Goal: Task Accomplishment & Management: Use online tool/utility

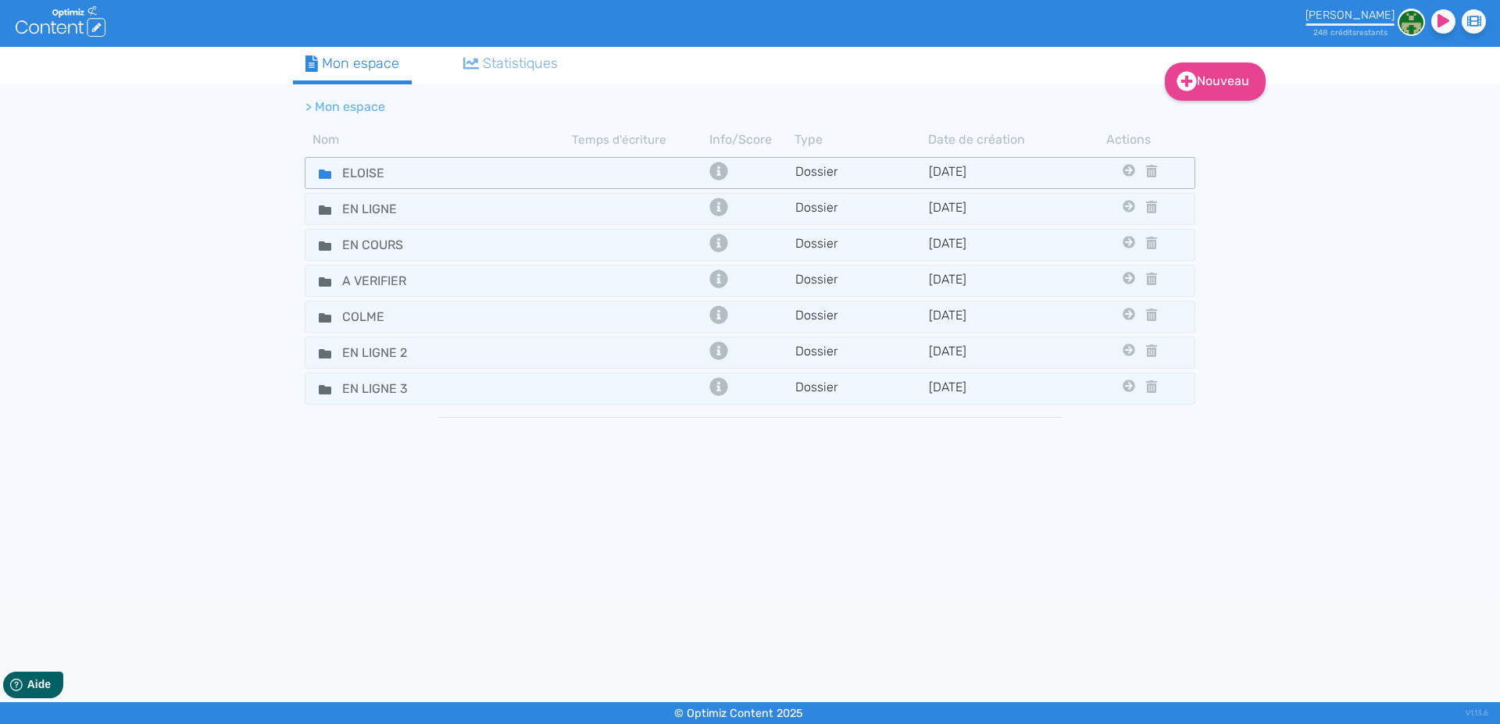
click at [324, 172] on icon at bounding box center [325, 174] width 12 height 9
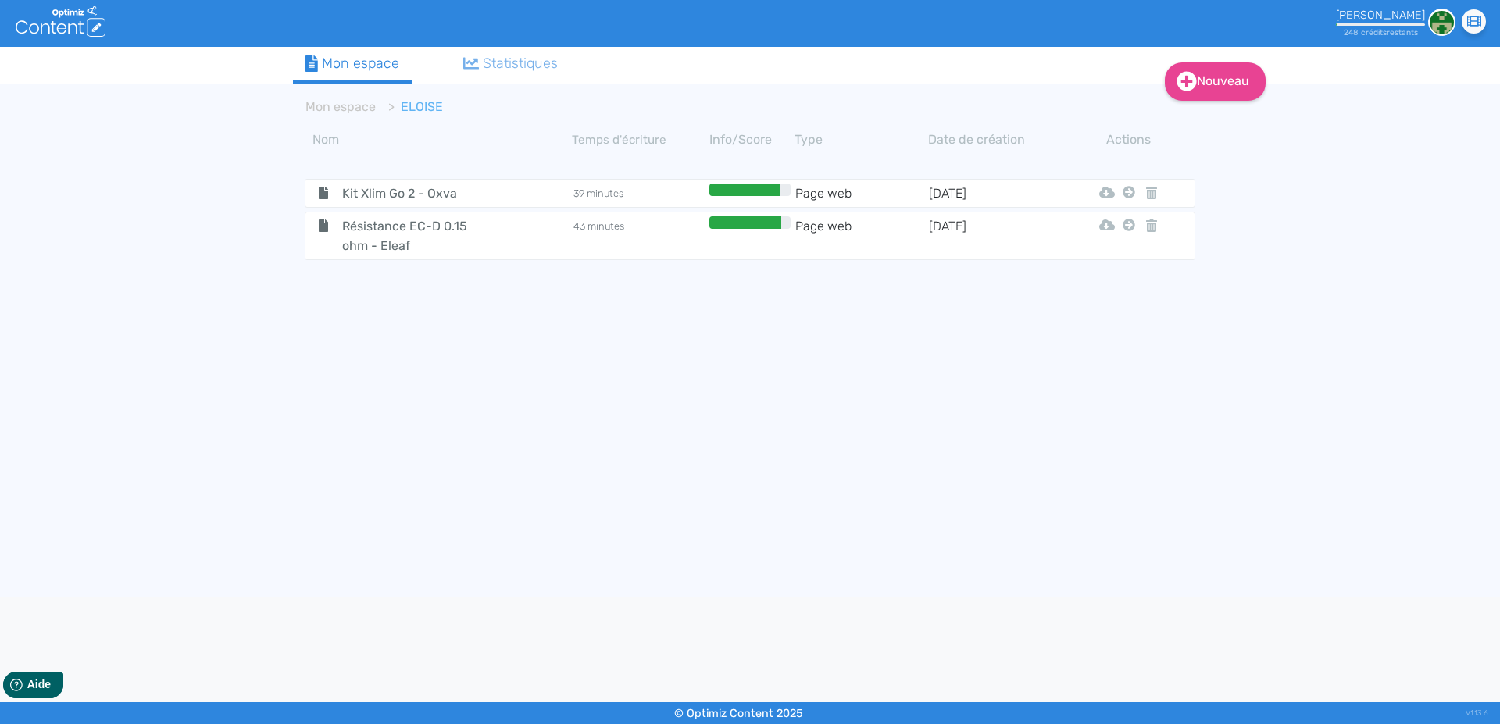
click at [198, 208] on div "Nouveau Contenu Dossier Mon espace Statistiques Mon espace ELOISE Nom Temps d'é…" at bounding box center [750, 322] width 1500 height 551
click at [390, 192] on span "Kit Xlim Go 2 - Oxva" at bounding box center [418, 194] width 176 height 20
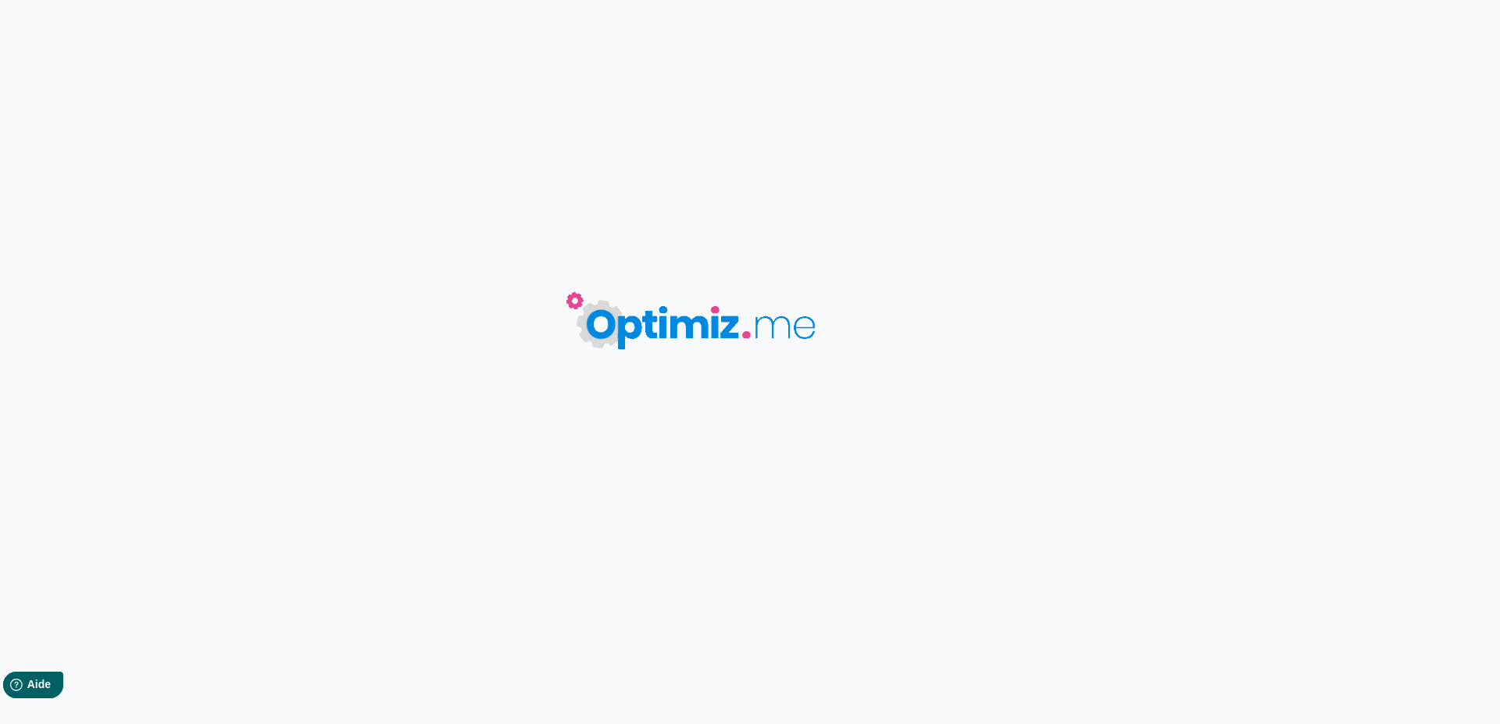
type input "Kit Xlim Go 2 - Oxva"
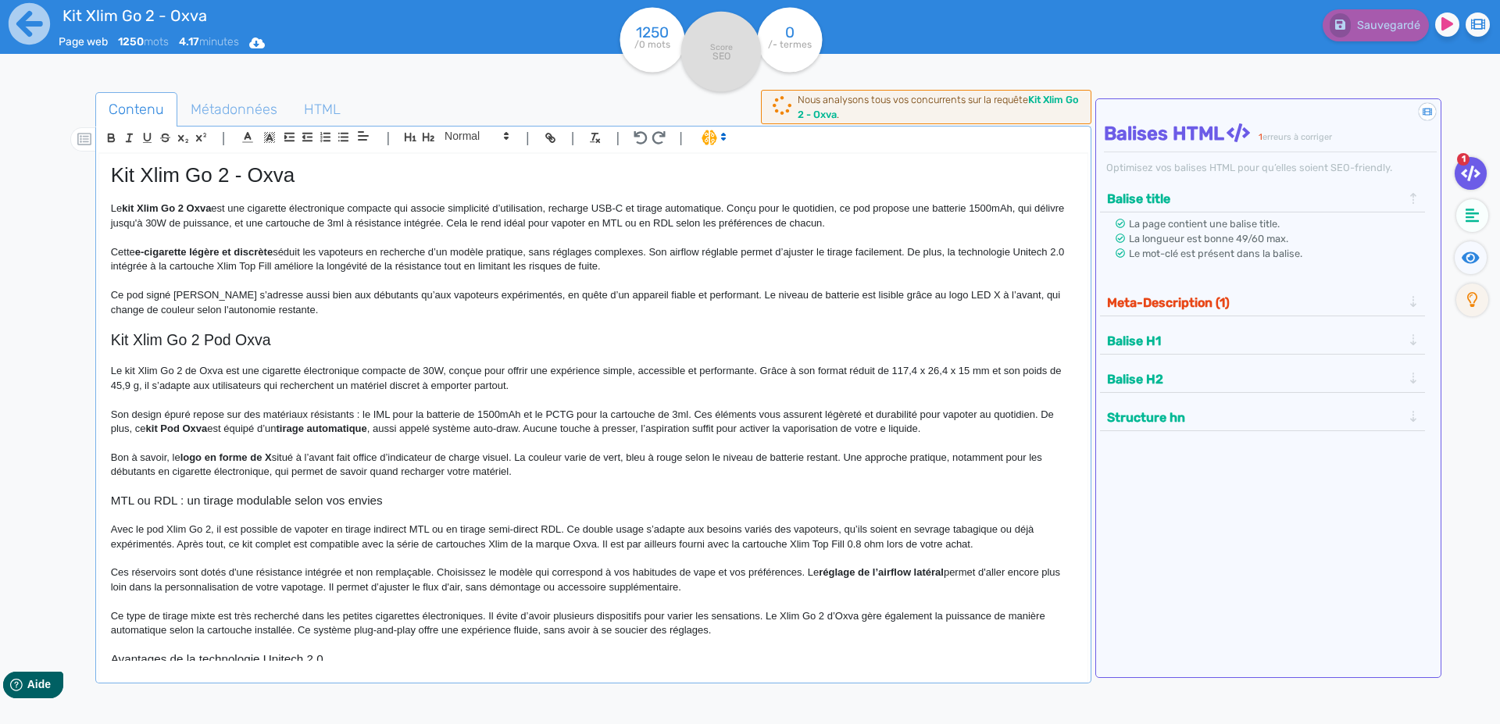
click at [423, 276] on p at bounding box center [593, 281] width 965 height 14
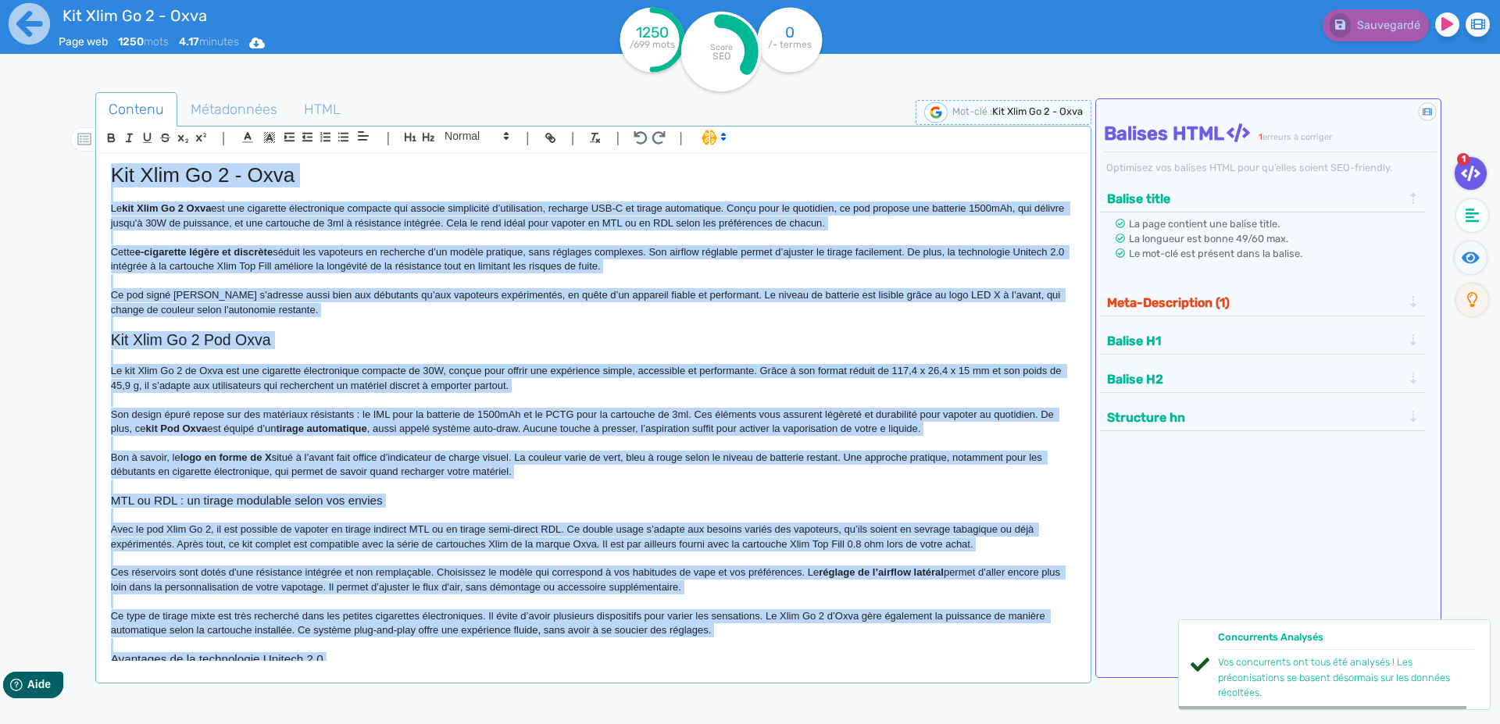
copy div "Lor Ipsu Do 4 - Sita Co adi Elit Se 0 Doei tem inc utlaboree doloremagnaa enima…"
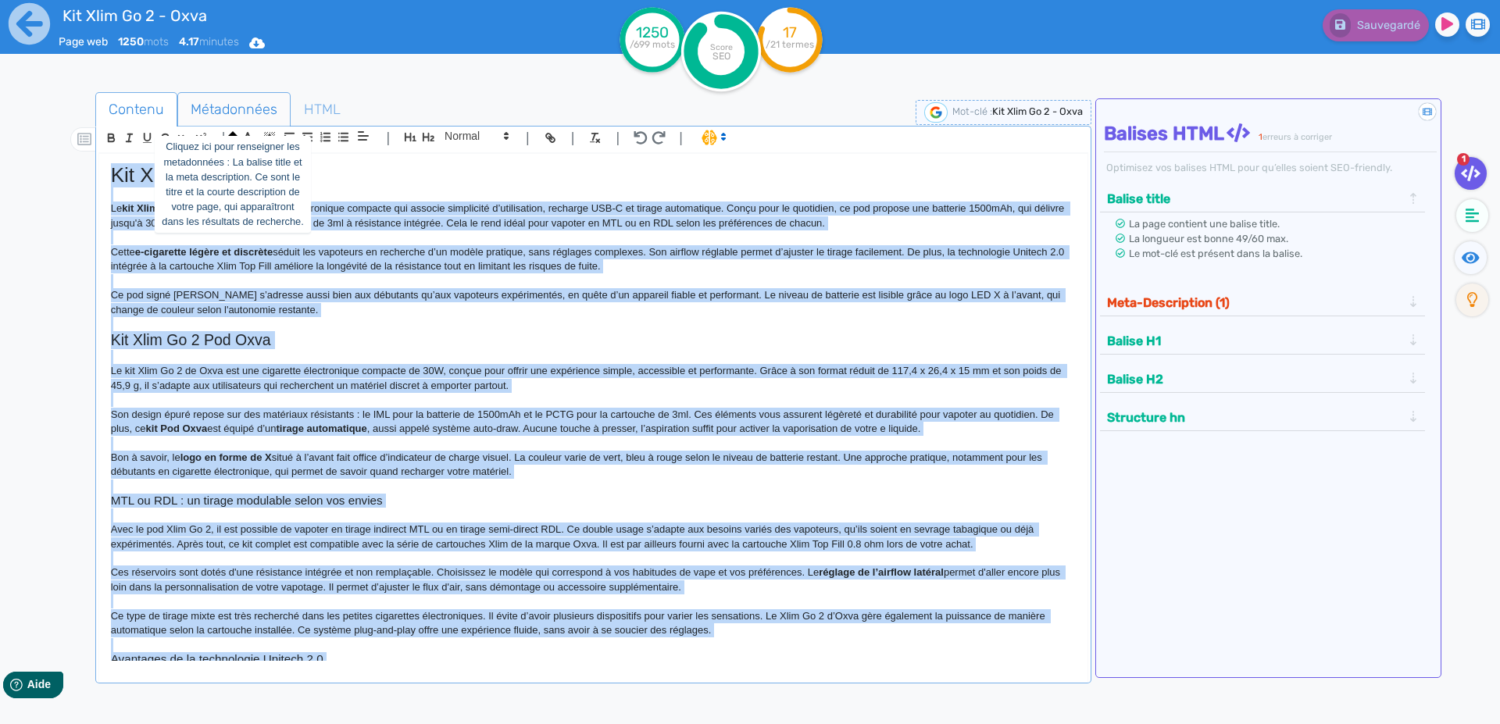
click at [209, 112] on span "Métadonnées" at bounding box center [234, 109] width 112 height 42
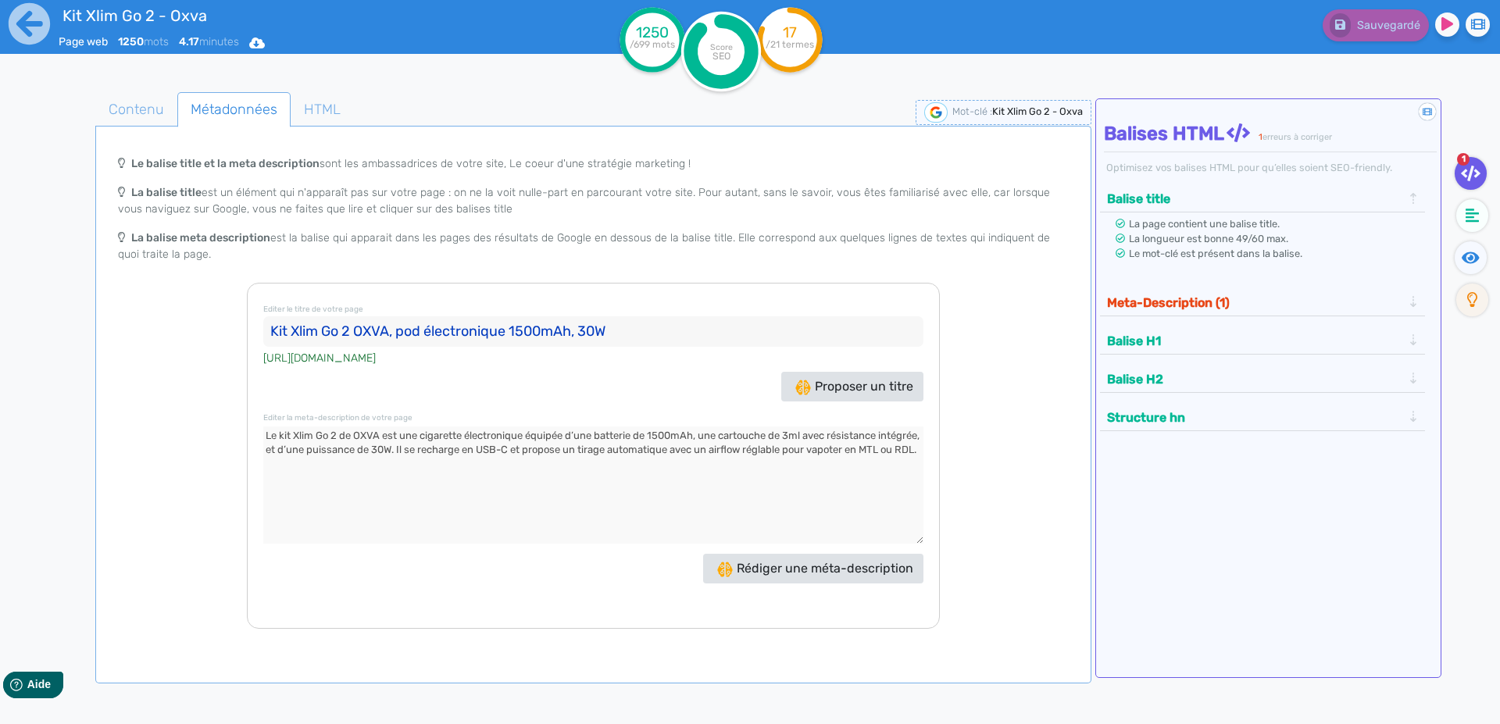
click at [276, 334] on input "Kit Xlim Go 2 OXVA, pod électronique 1500mAh, 30W" at bounding box center [593, 331] width 660 height 31
click at [269, 435] on textarea at bounding box center [593, 485] width 660 height 117
click at [26, 18] on icon at bounding box center [29, 23] width 43 height 43
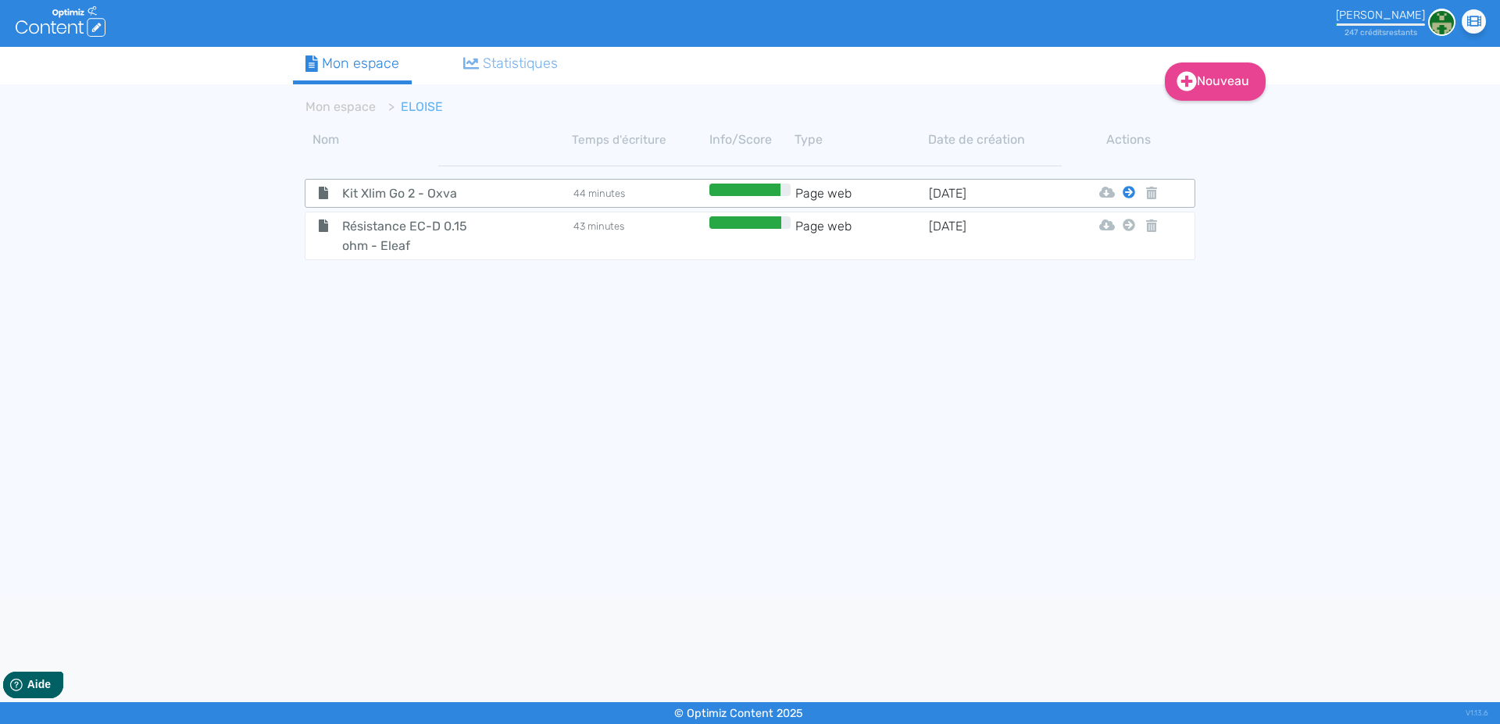
click at [1131, 191] on icon at bounding box center [1128, 192] width 12 height 12
click at [1140, 226] on button "Mon Espace" at bounding box center [1122, 231] width 134 height 25
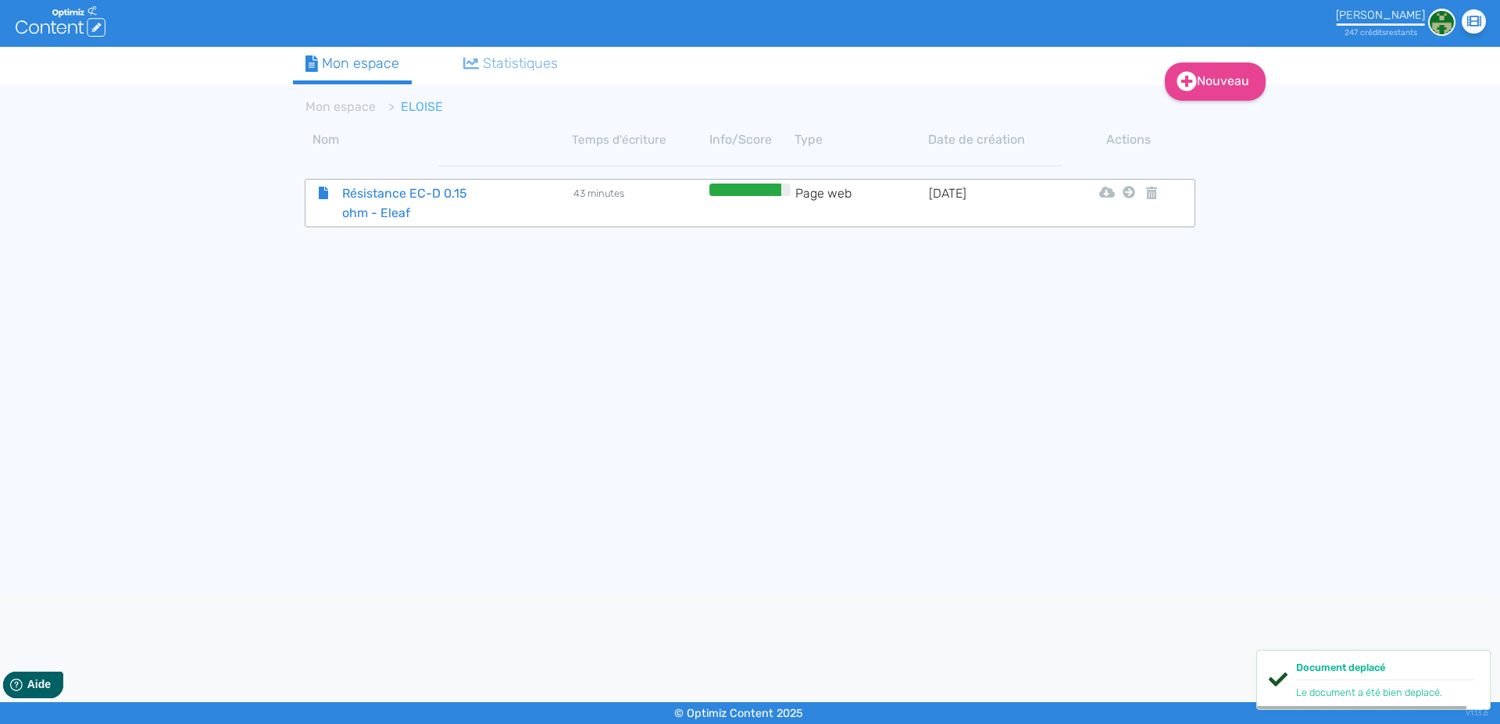
click at [391, 198] on span "Résistance EC-D 0.15 ohm - Eleaf" at bounding box center [418, 203] width 176 height 39
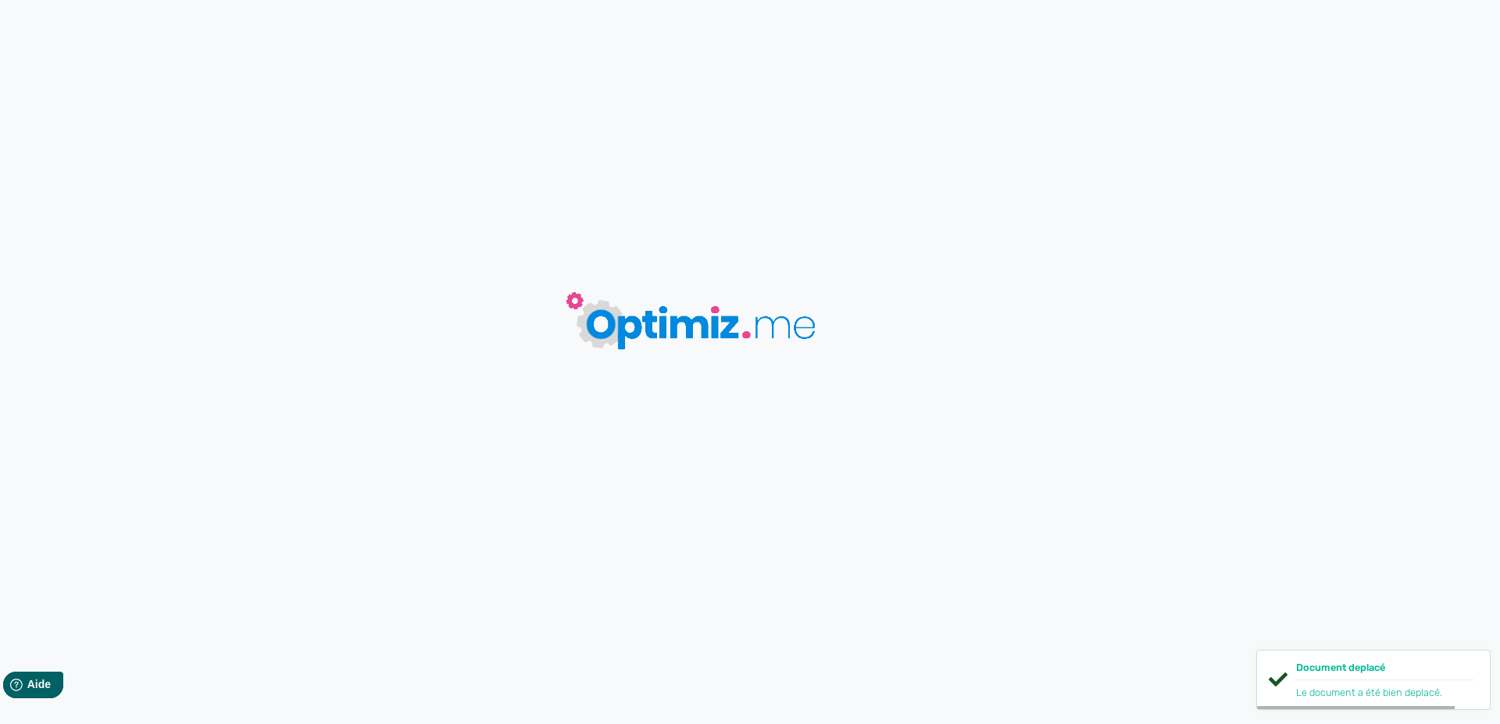
type input "Résistance EC-D 0.15 ohm - Eleaf"
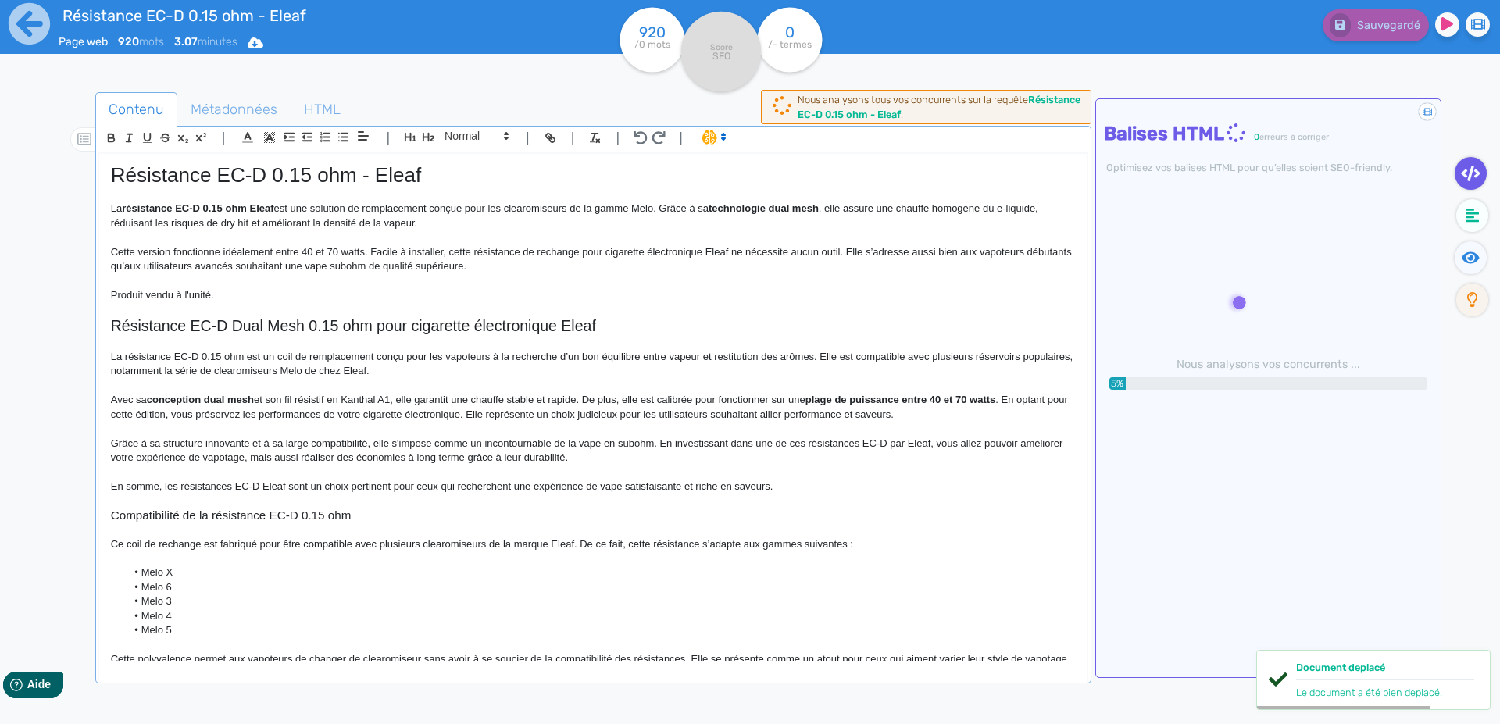
click at [285, 273] on p "Cette version fonctionne idéalement entre 40 et 70 watts. Facile à installer, c…" at bounding box center [593, 259] width 965 height 29
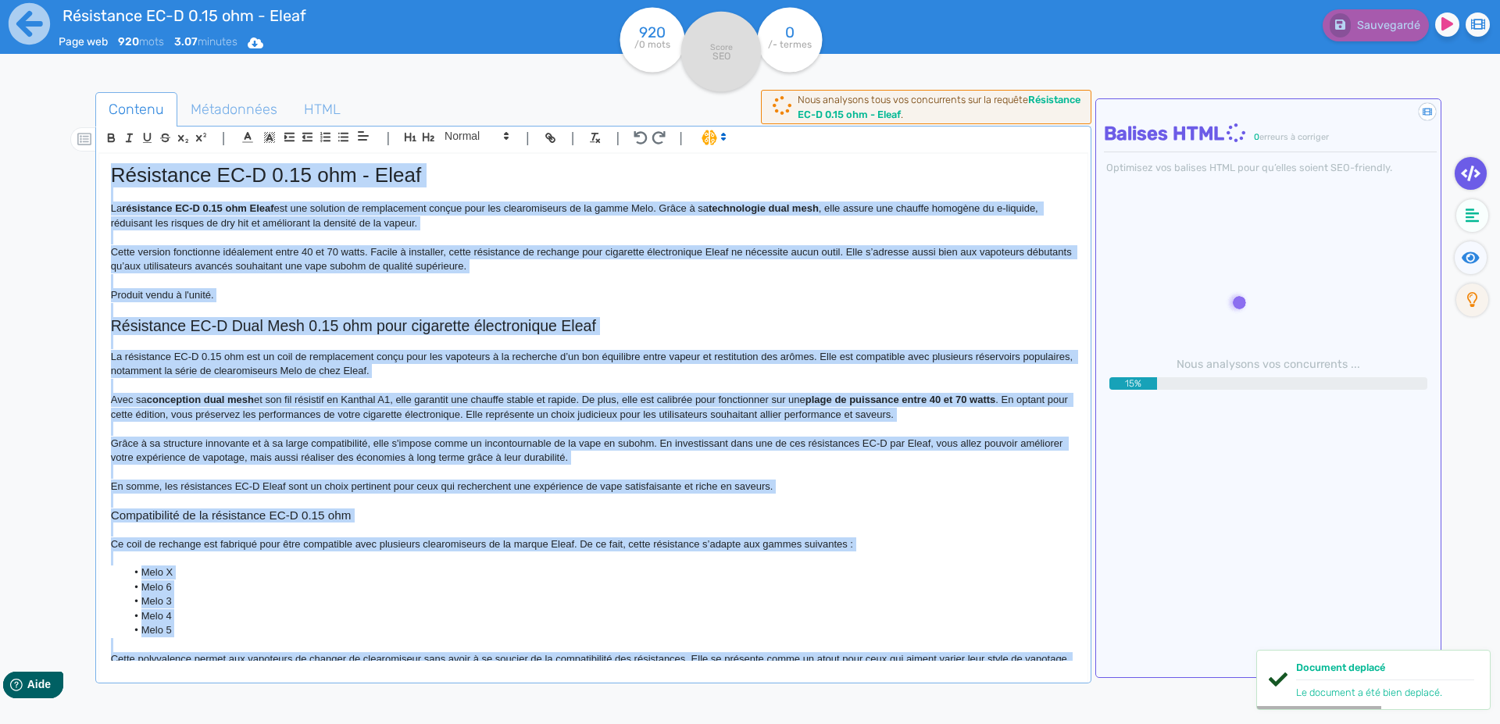
copy div "Loremipsum DO-S 6.43 ame - Conse Ad elitseddoe TE-I 7.42 utl Etdol mag ali enim…"
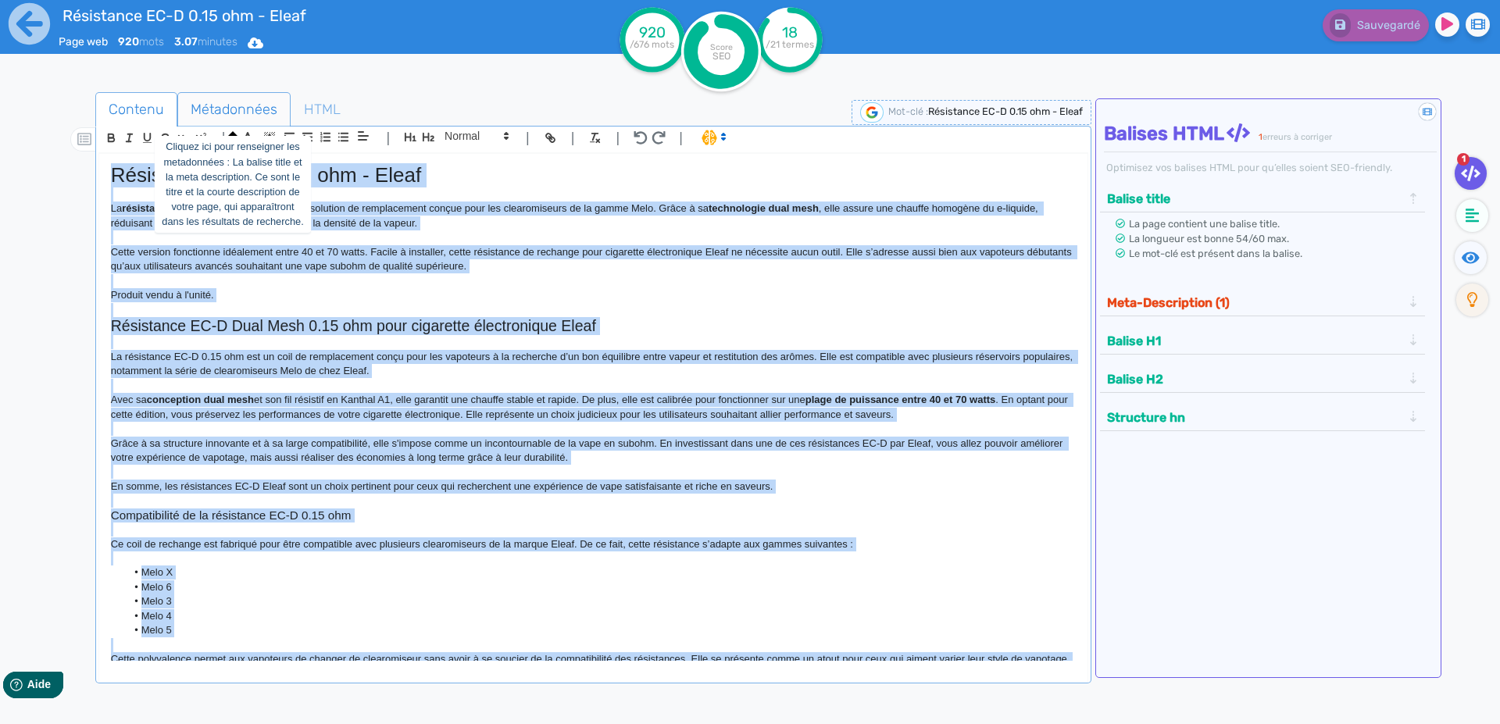
click at [216, 109] on span "Métadonnées" at bounding box center [234, 109] width 112 height 42
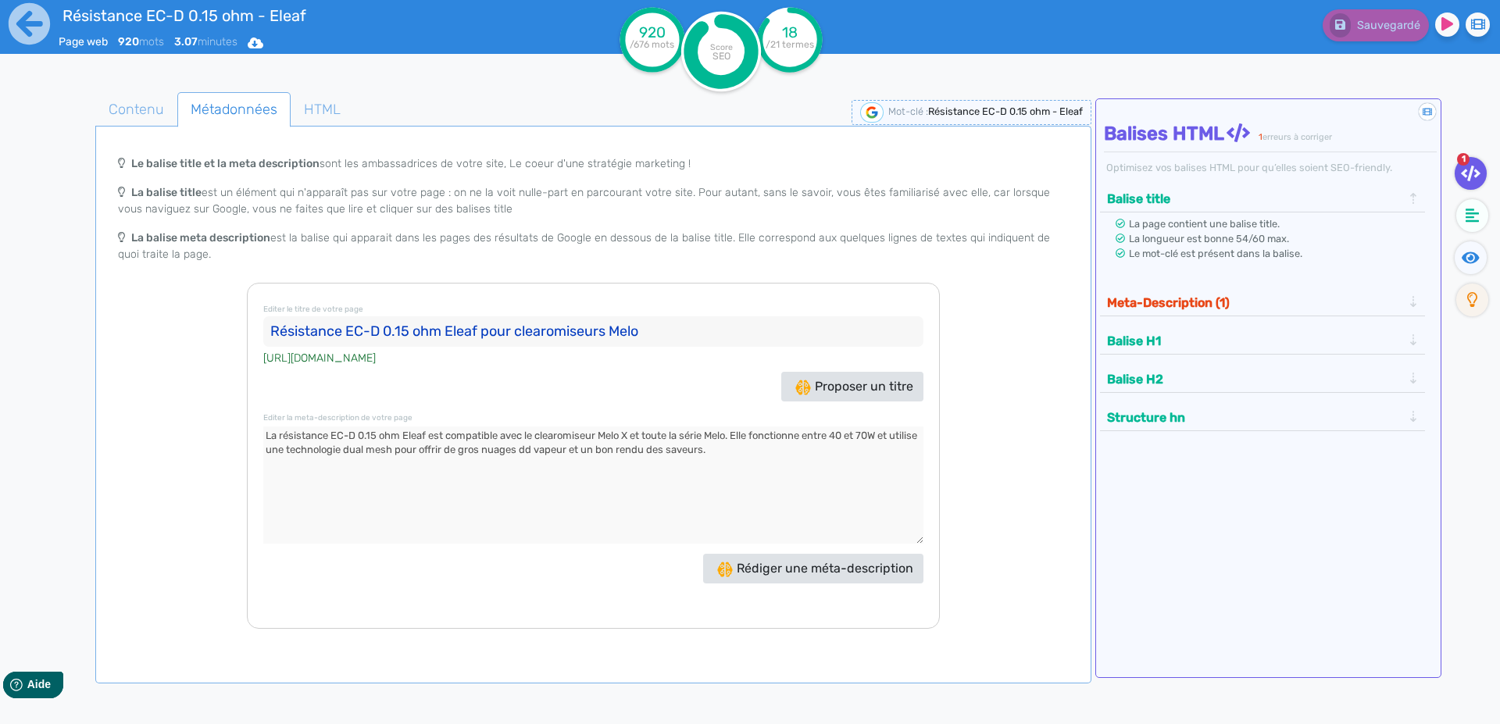
click at [279, 334] on input "Résistance EC-D 0.15 ohm Eleaf pour clearomiseurs Melo" at bounding box center [593, 331] width 660 height 31
click at [269, 437] on textarea at bounding box center [593, 485] width 660 height 117
click at [128, 112] on span "Contenu" at bounding box center [136, 109] width 80 height 42
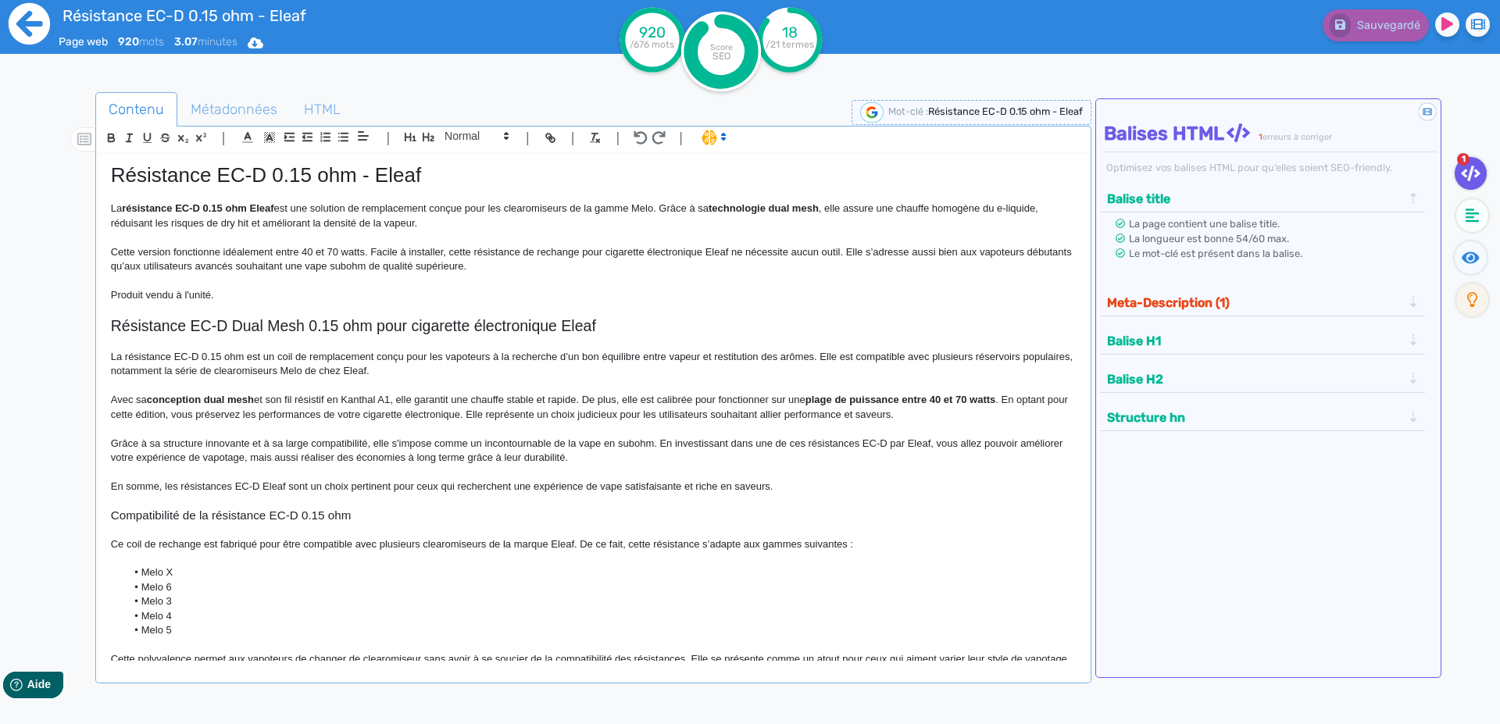
click at [26, 26] on icon at bounding box center [29, 23] width 43 height 43
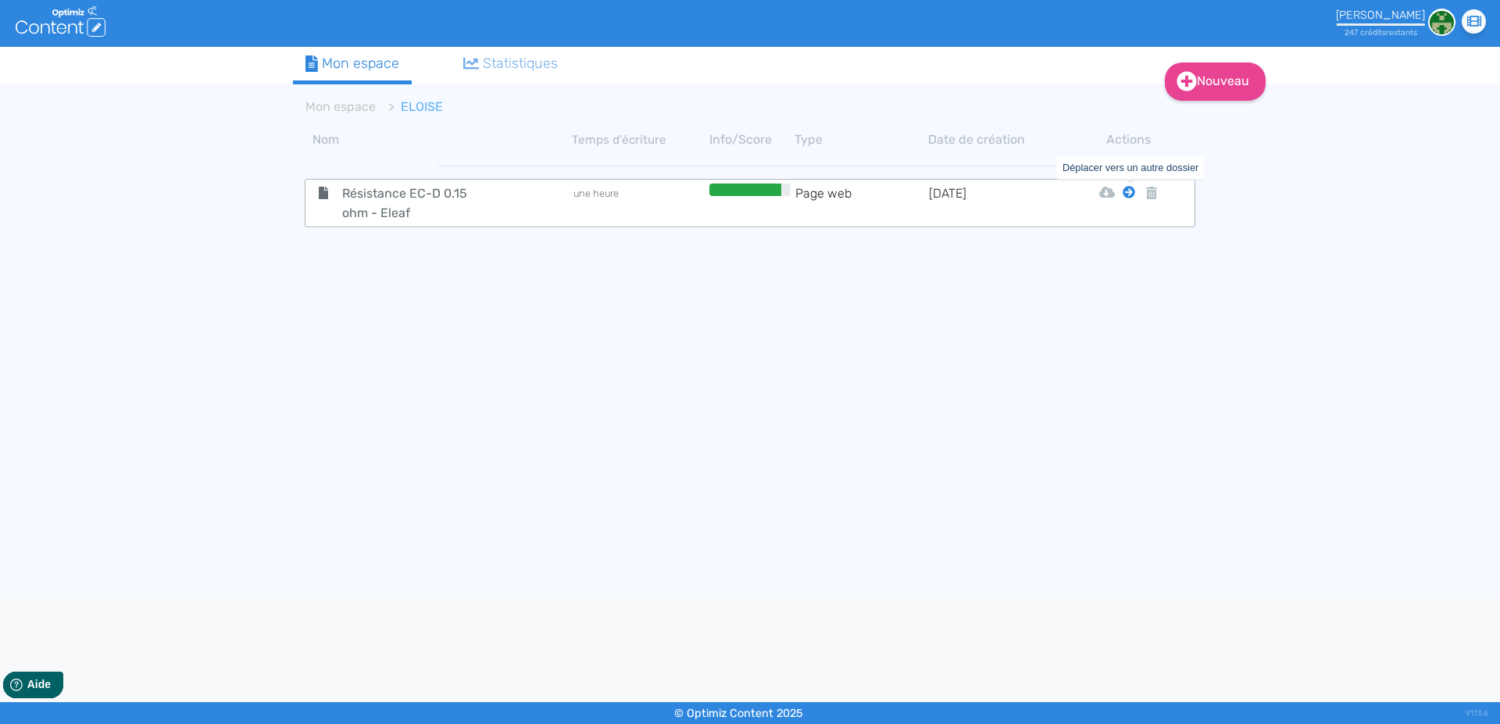
click at [1126, 198] on icon at bounding box center [1128, 192] width 12 height 12
click at [1120, 227] on button "Mon Espace" at bounding box center [1122, 231] width 134 height 25
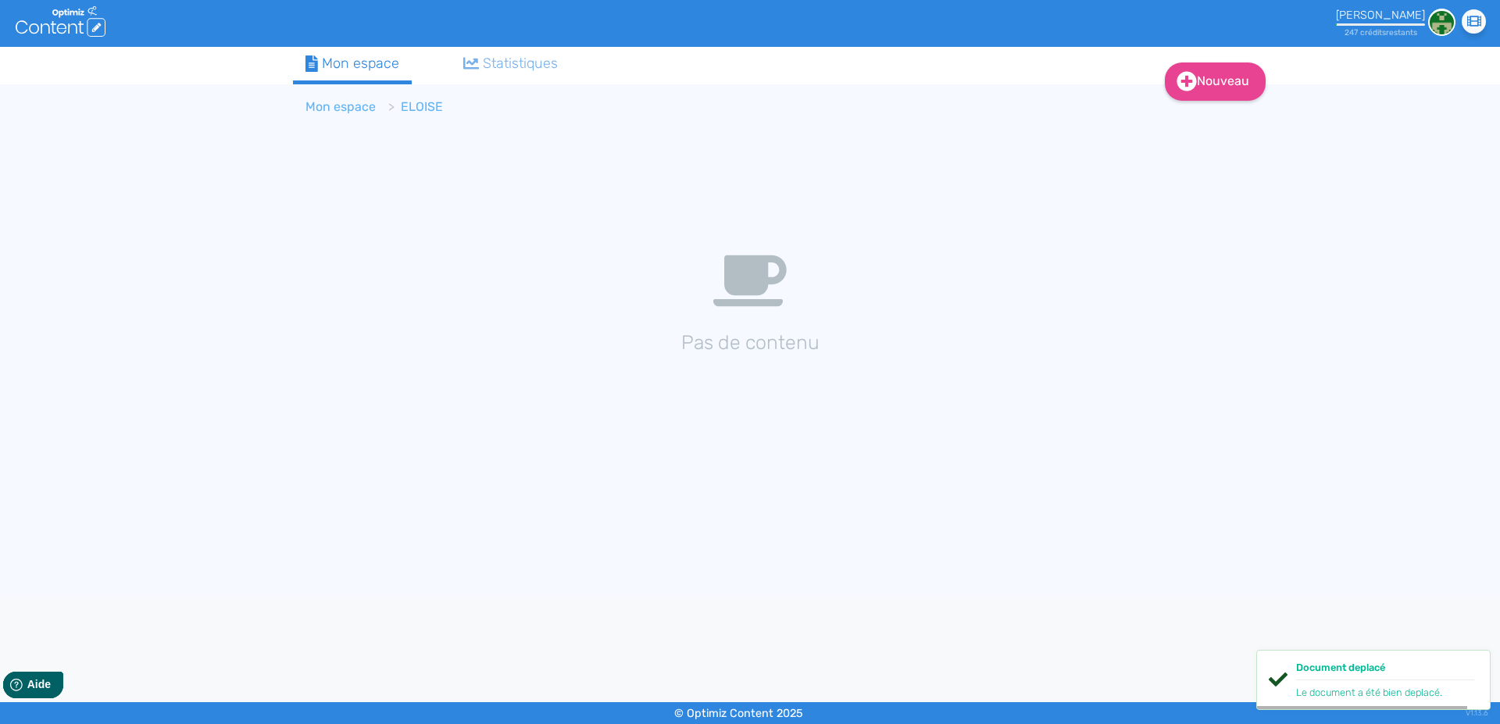
click at [324, 105] on link "Mon espace" at bounding box center [340, 106] width 70 height 15
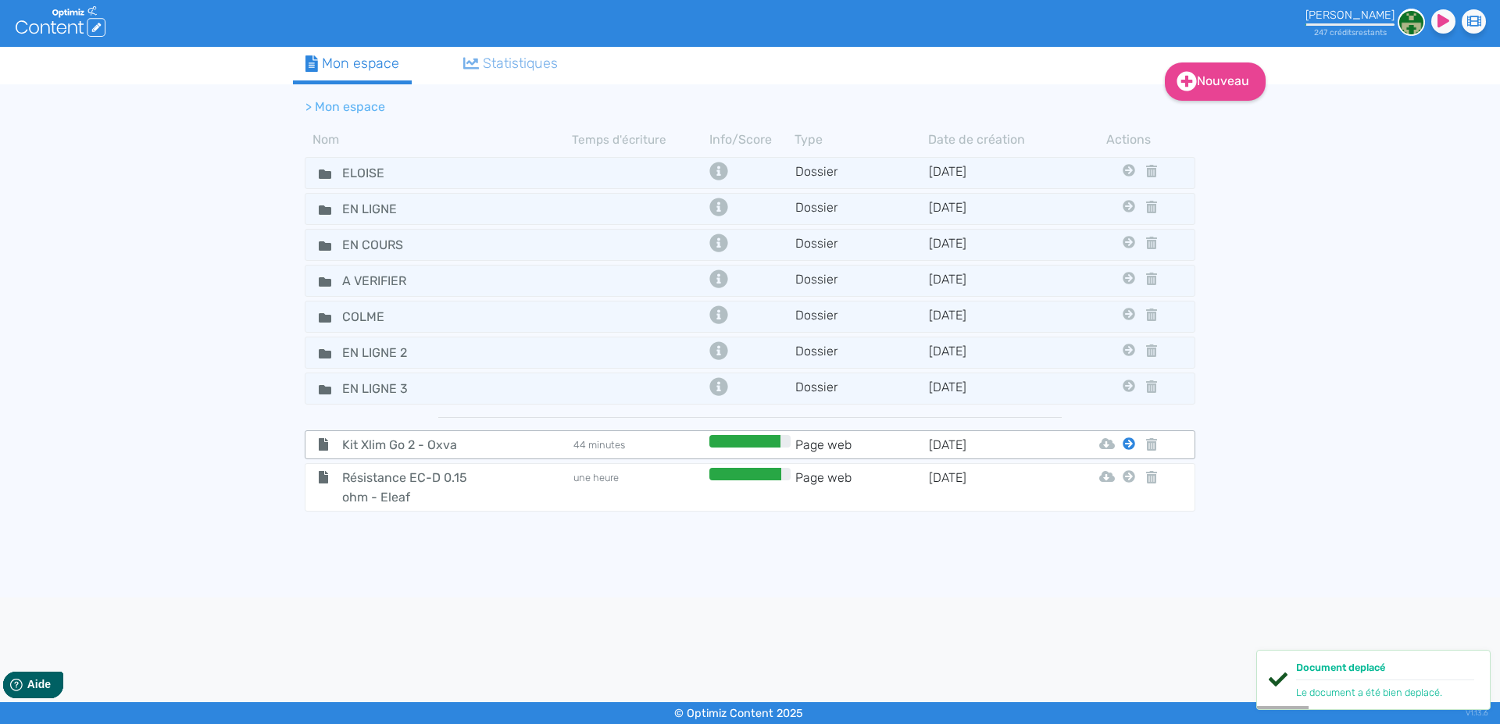
click at [1126, 443] on icon at bounding box center [1128, 443] width 12 height 12
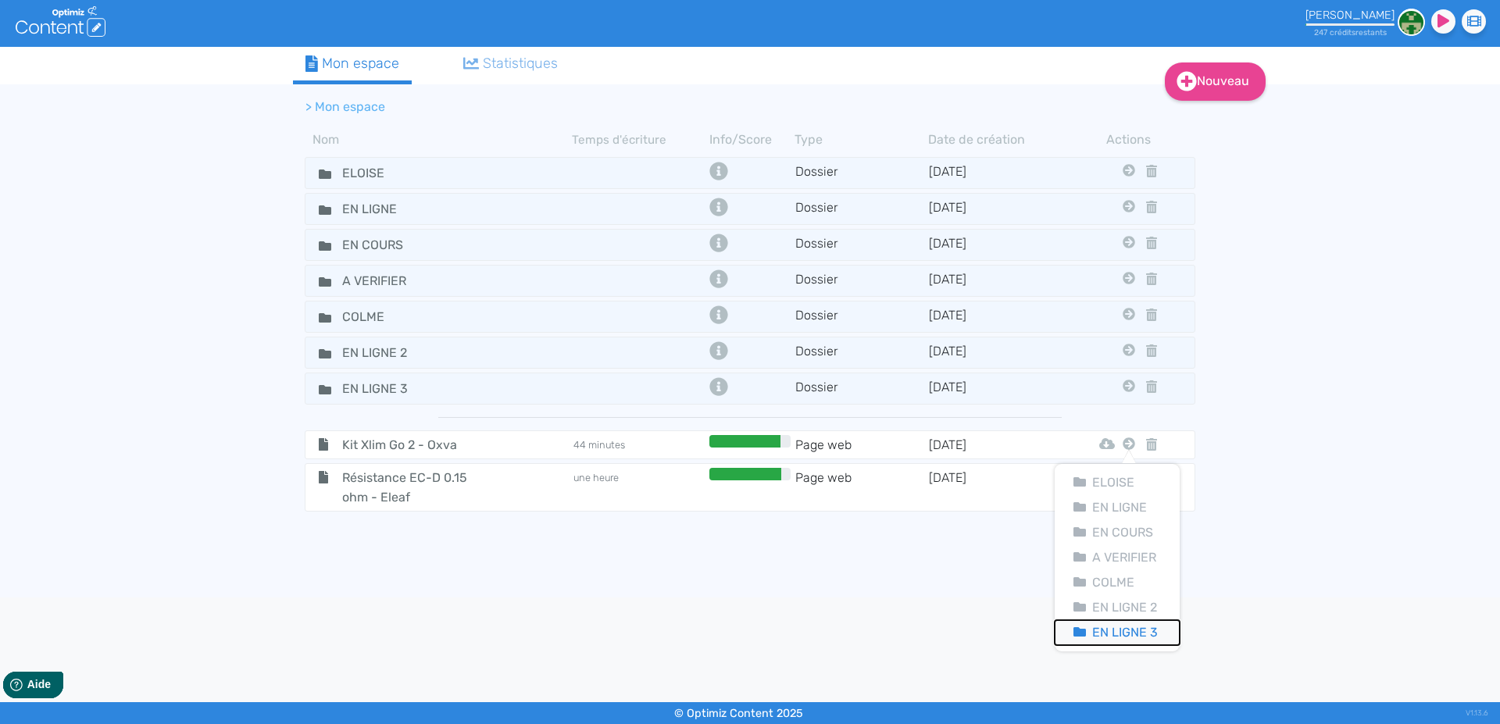
click at [1111, 624] on button "En Ligne 3" at bounding box center [1117, 632] width 125 height 25
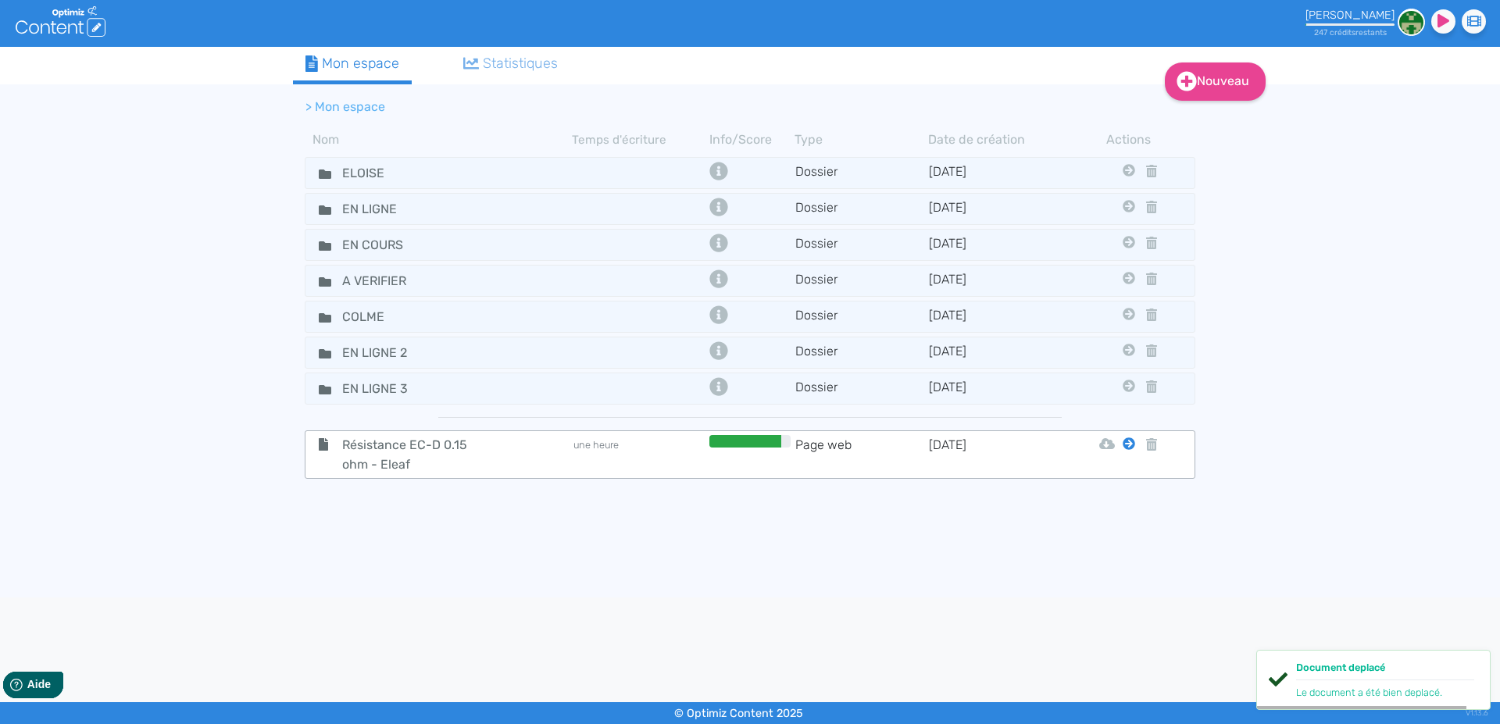
click at [1128, 451] on fa-icon at bounding box center [1128, 444] width 12 height 19
click at [1125, 625] on button "En Ligne 3" at bounding box center [1117, 632] width 125 height 25
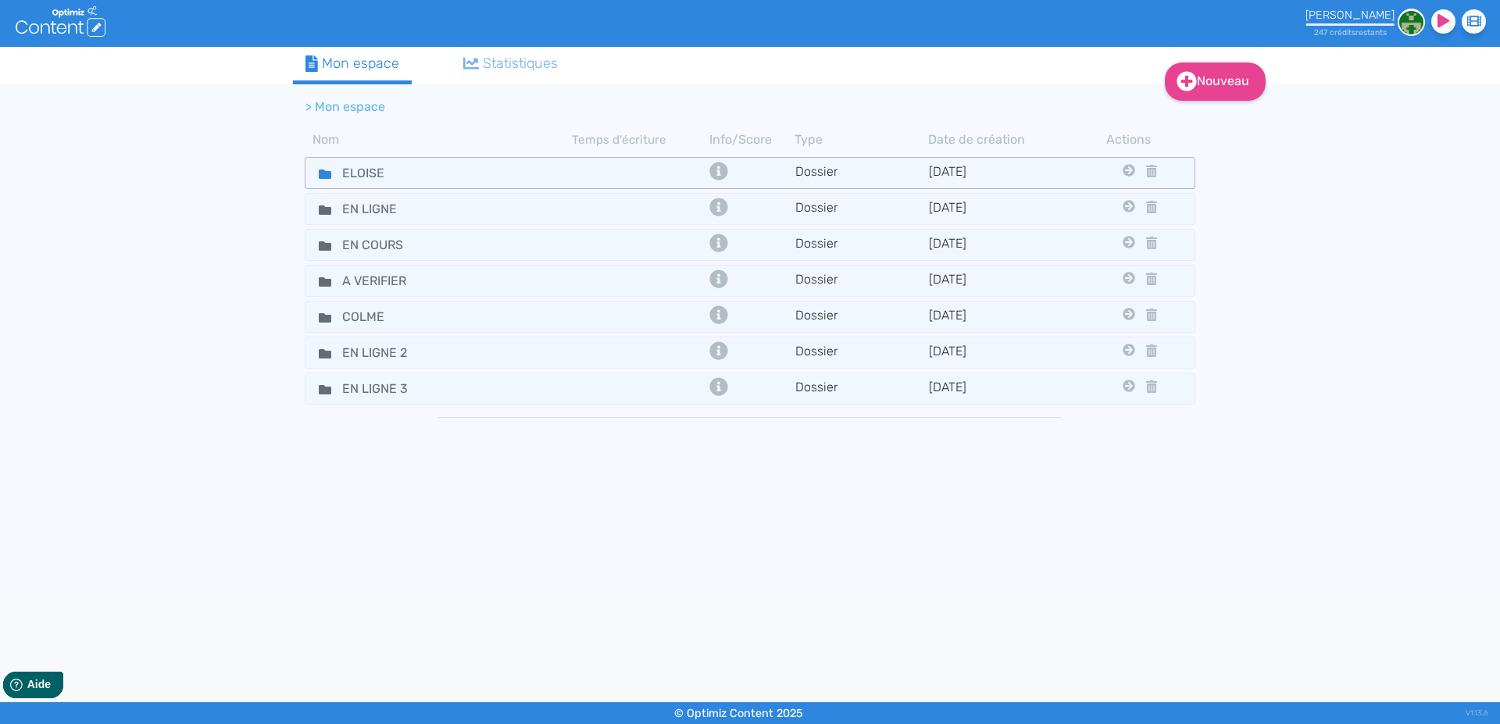
click at [327, 170] on icon at bounding box center [325, 174] width 12 height 12
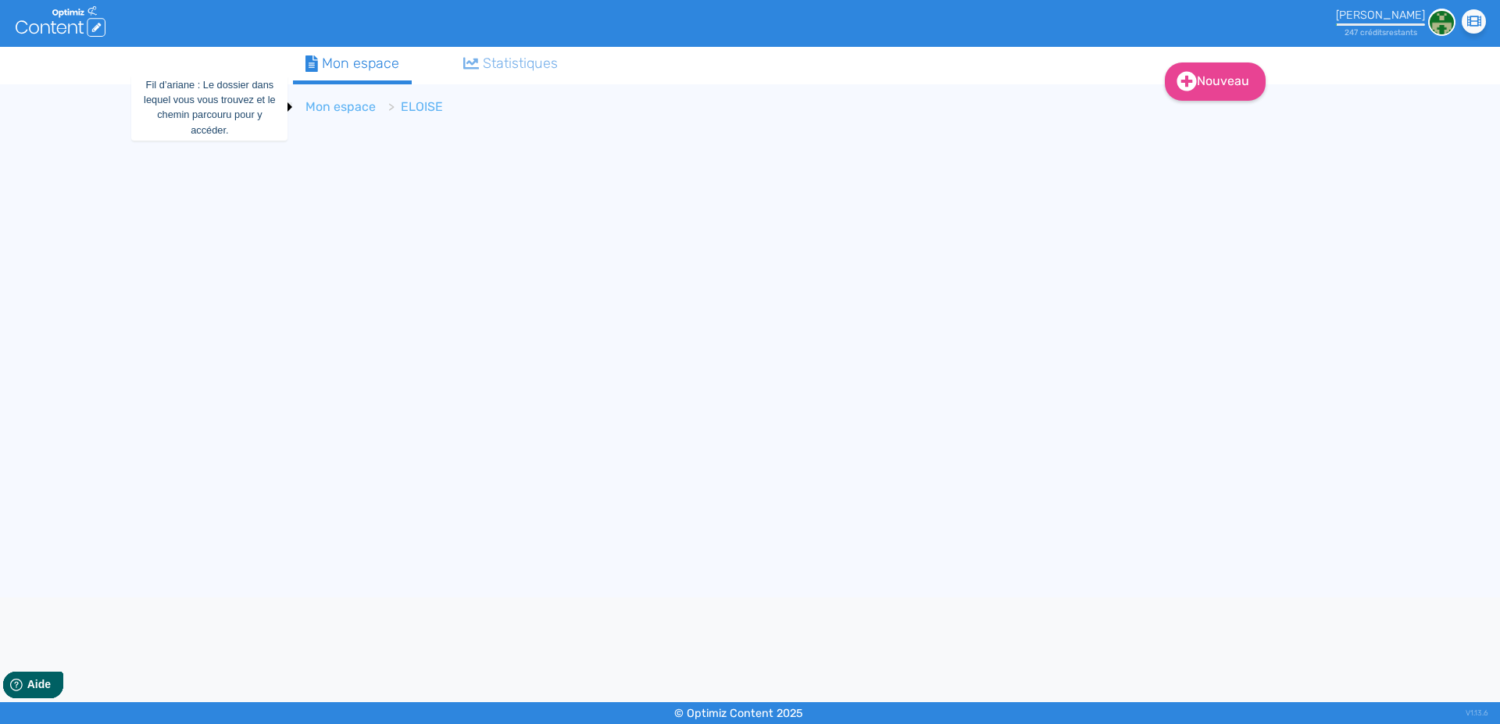
click at [351, 111] on link "Mon espace" at bounding box center [340, 106] width 70 height 15
